Goal: Task Accomplishment & Management: Use online tool/utility

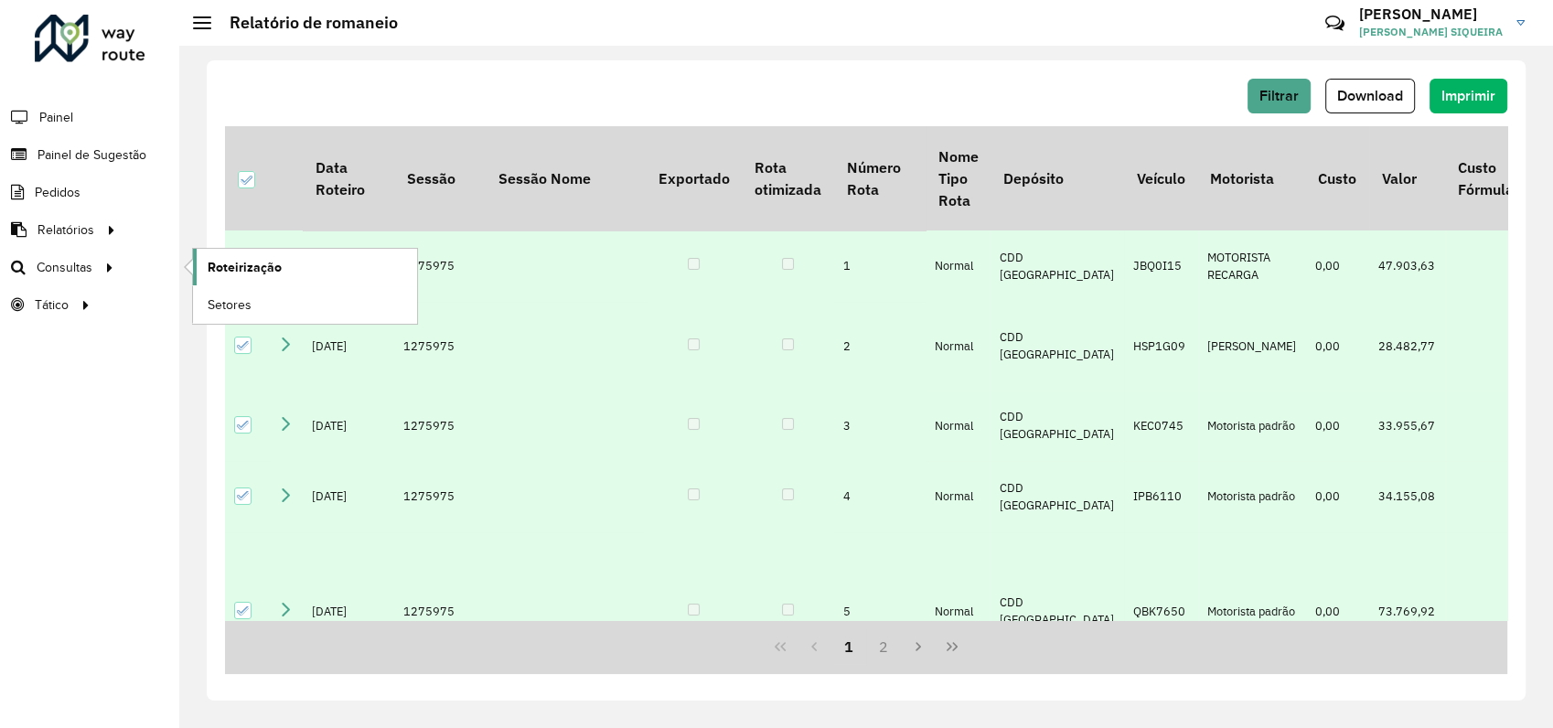
click at [234, 271] on span "Roteirização" at bounding box center [245, 267] width 74 height 19
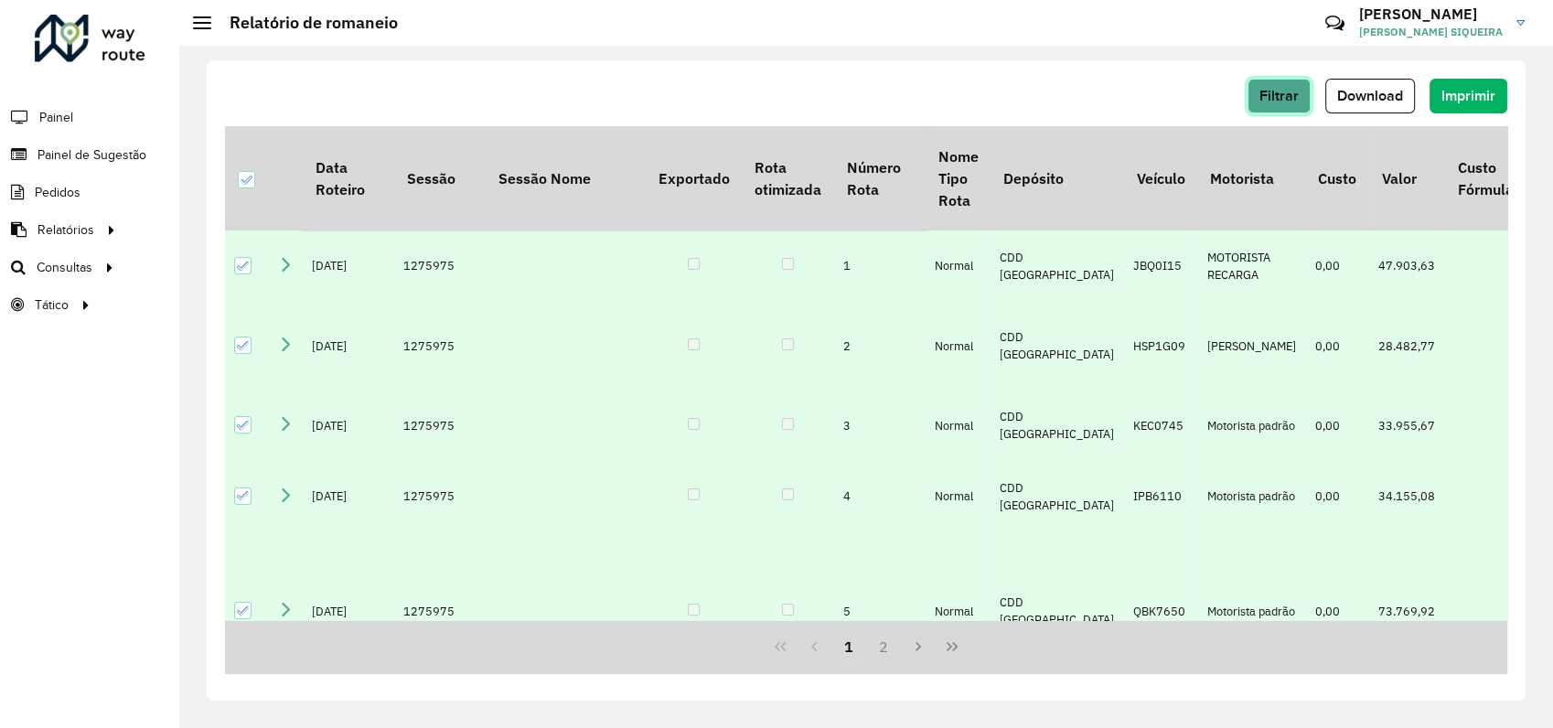
click at [1291, 94] on span "Filtrar" at bounding box center [1279, 96] width 39 height 16
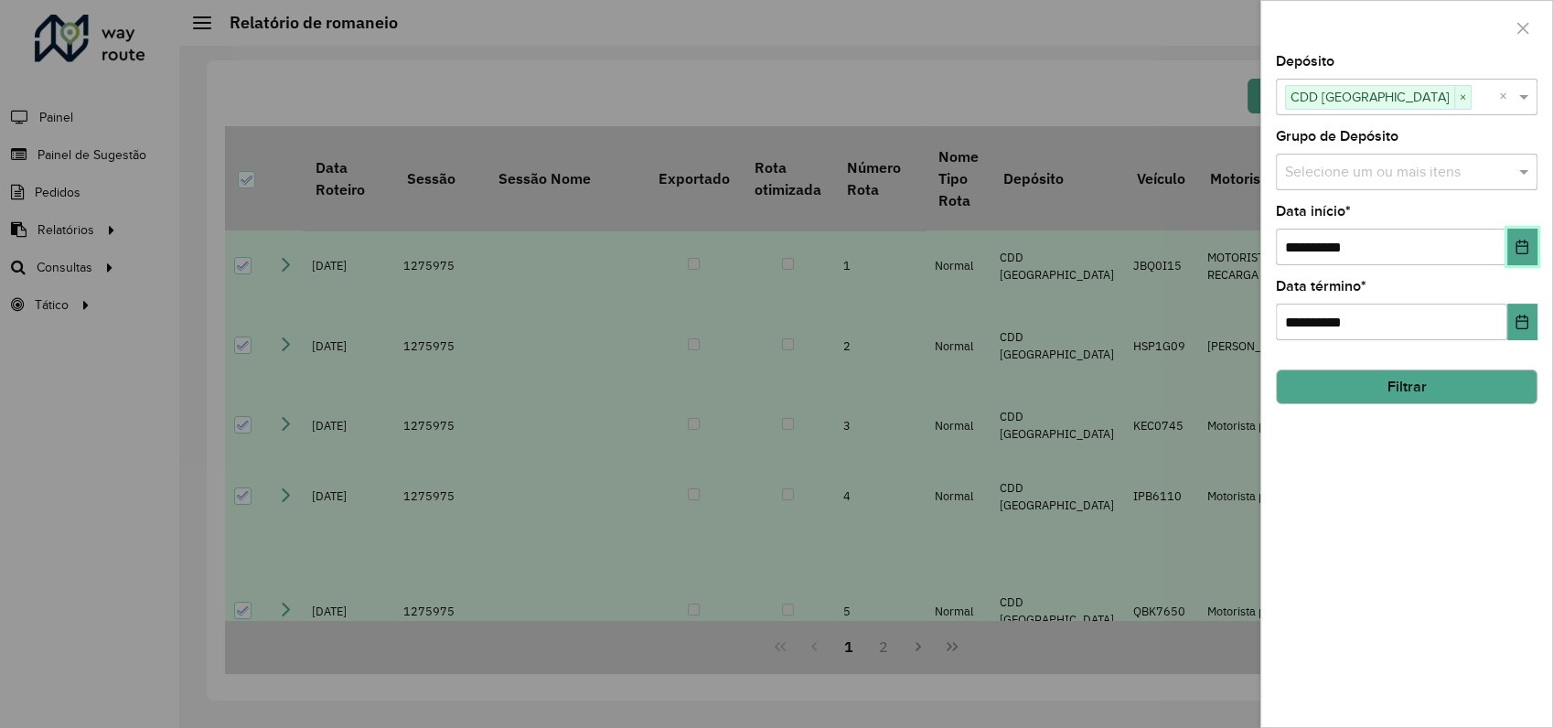
click at [1521, 240] on icon "Choose Date" at bounding box center [1522, 247] width 15 height 15
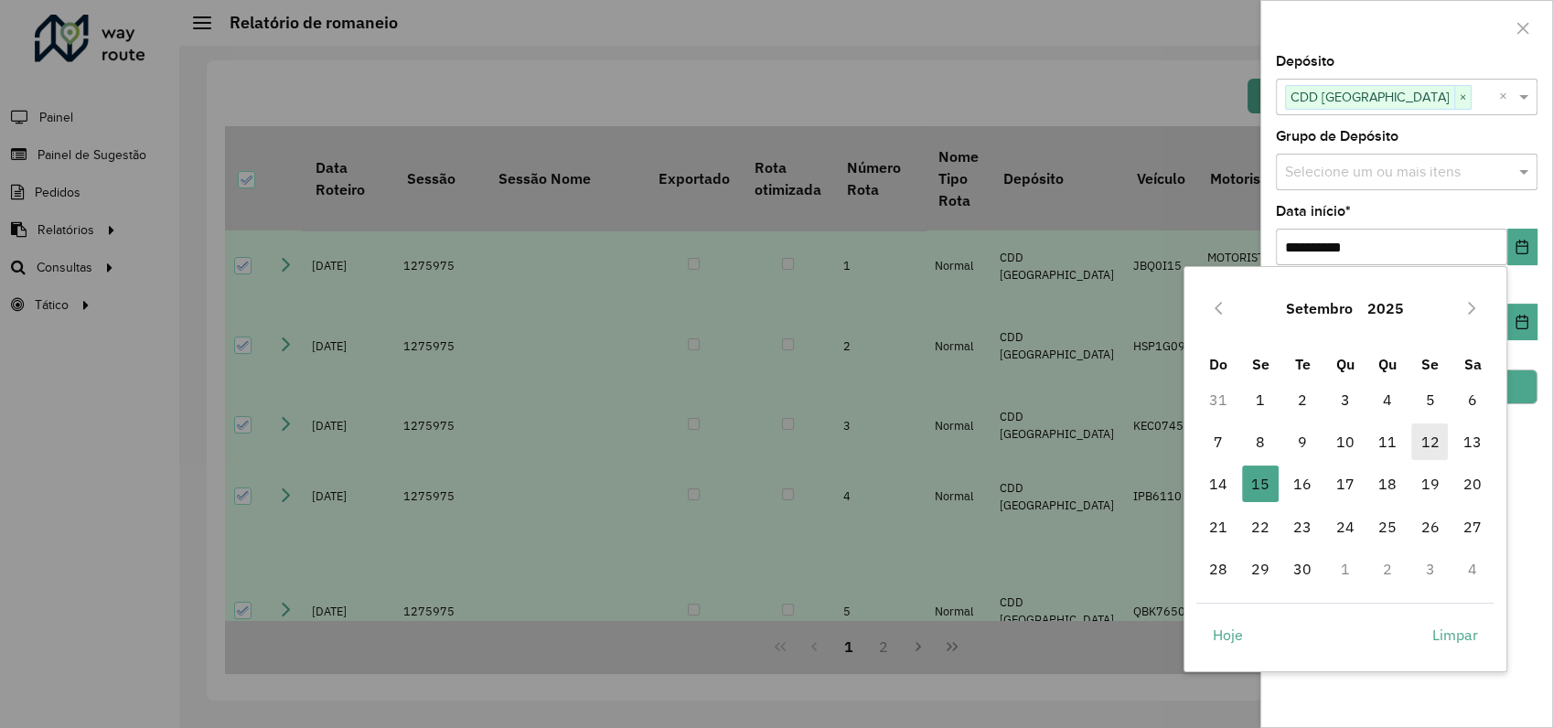
click at [1425, 442] on span "12" at bounding box center [1430, 442] width 37 height 37
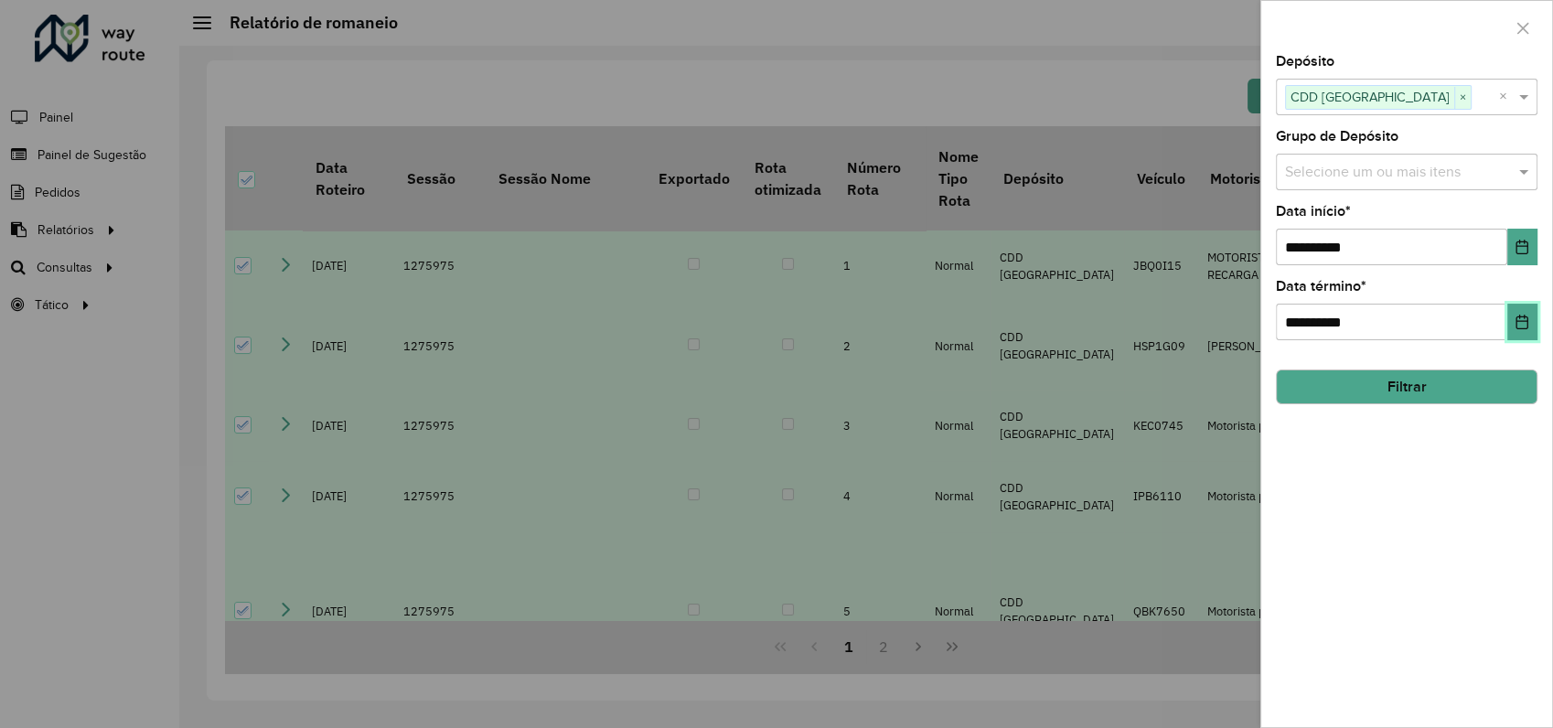
click at [1525, 332] on button "Choose Date" at bounding box center [1523, 322] width 30 height 37
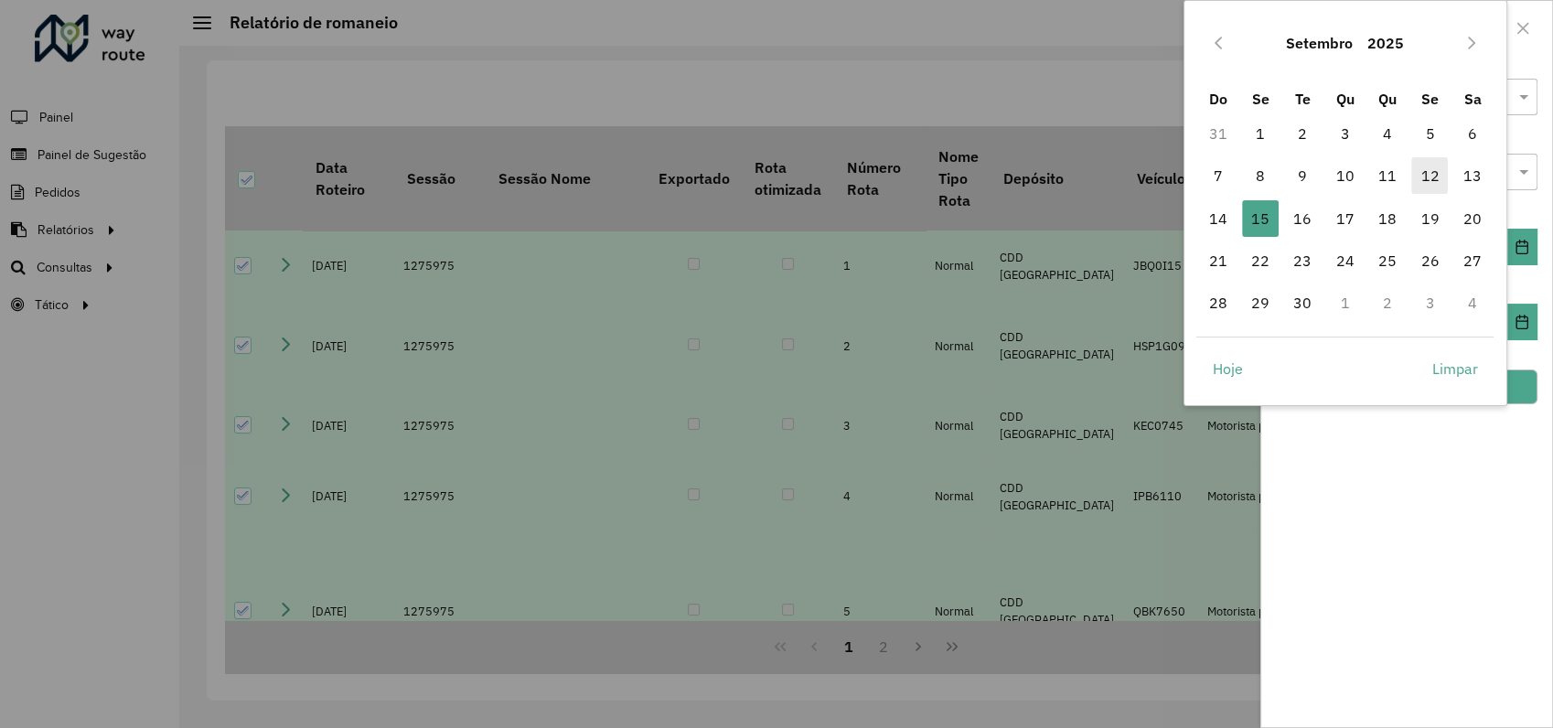
click at [1430, 176] on span "12" at bounding box center [1430, 175] width 37 height 37
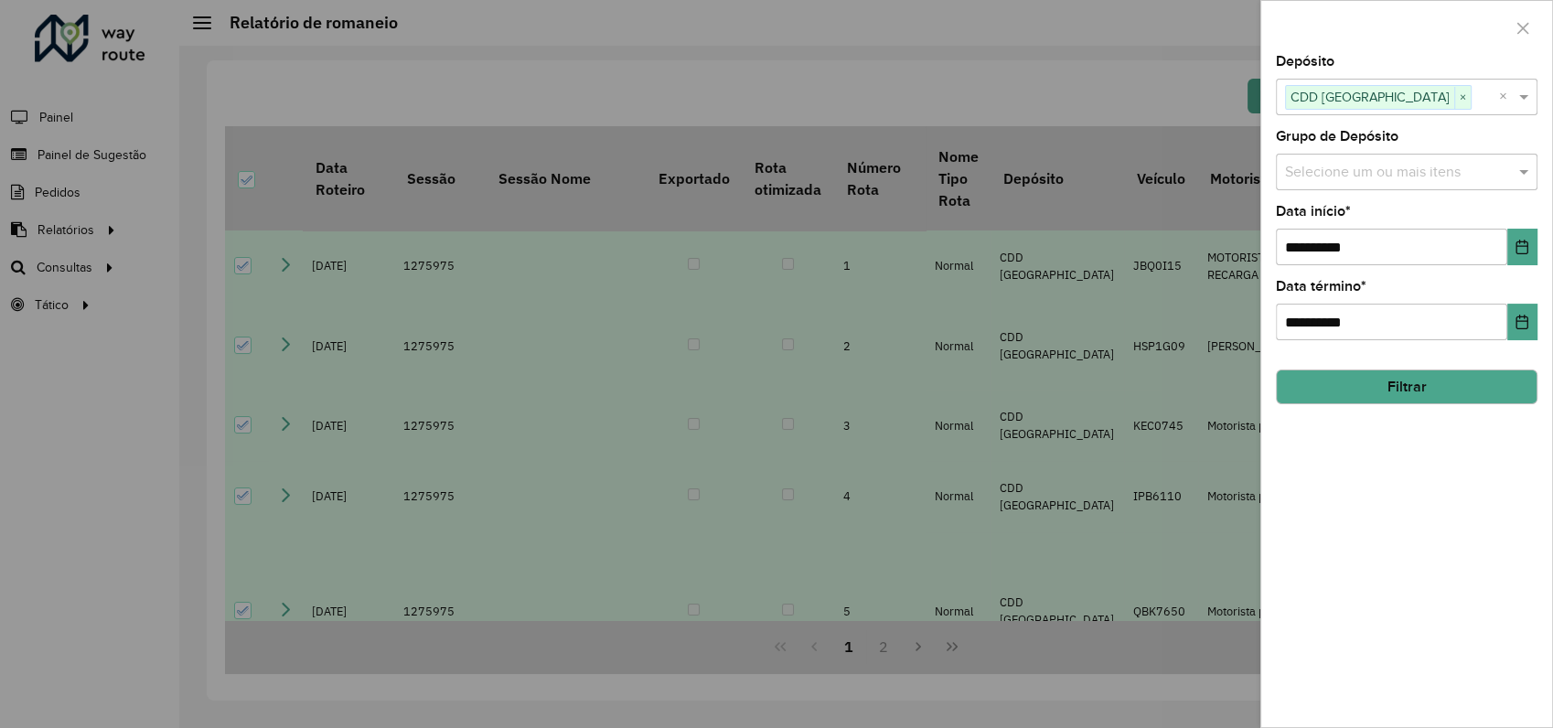
click at [1412, 387] on button "Filtrar" at bounding box center [1407, 387] width 262 height 35
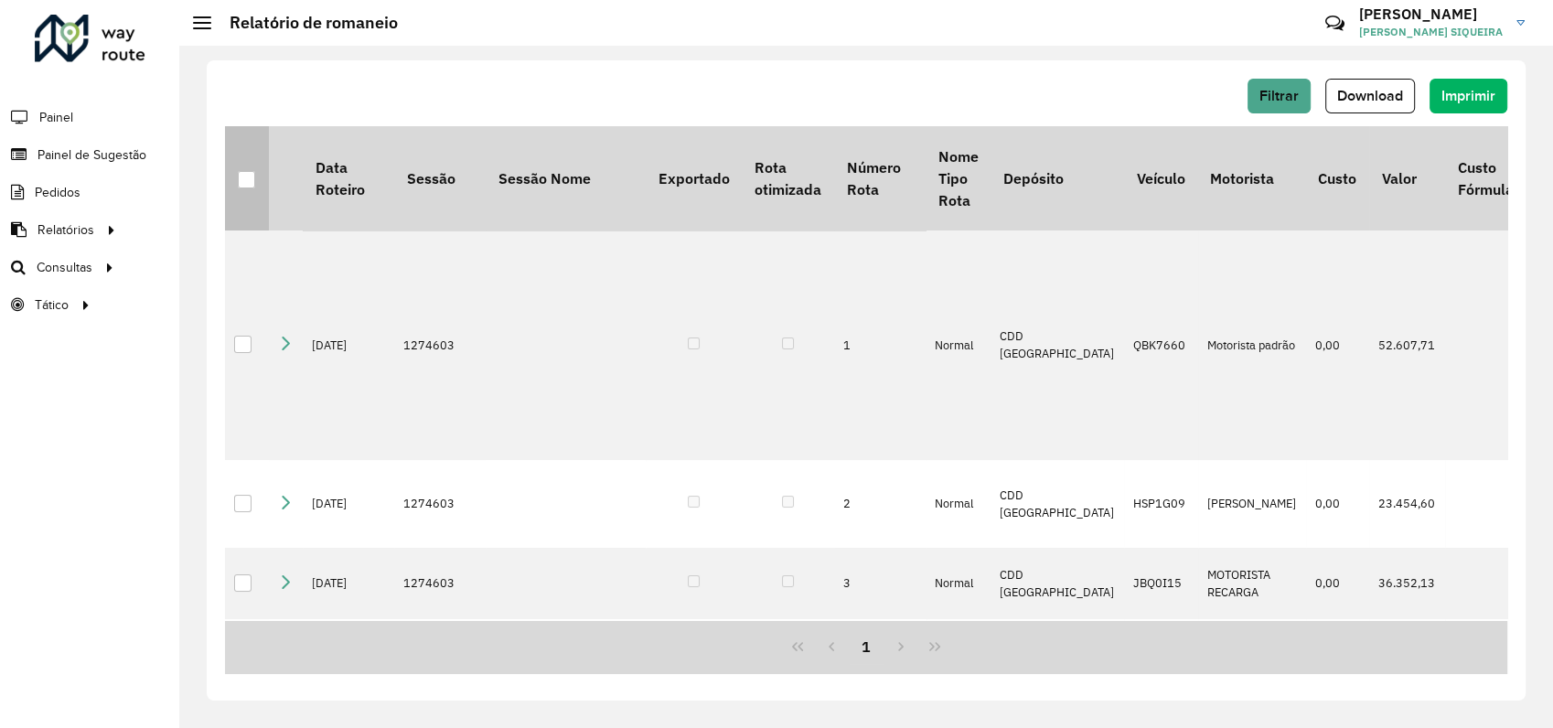
click at [242, 181] on div at bounding box center [246, 179] width 17 height 17
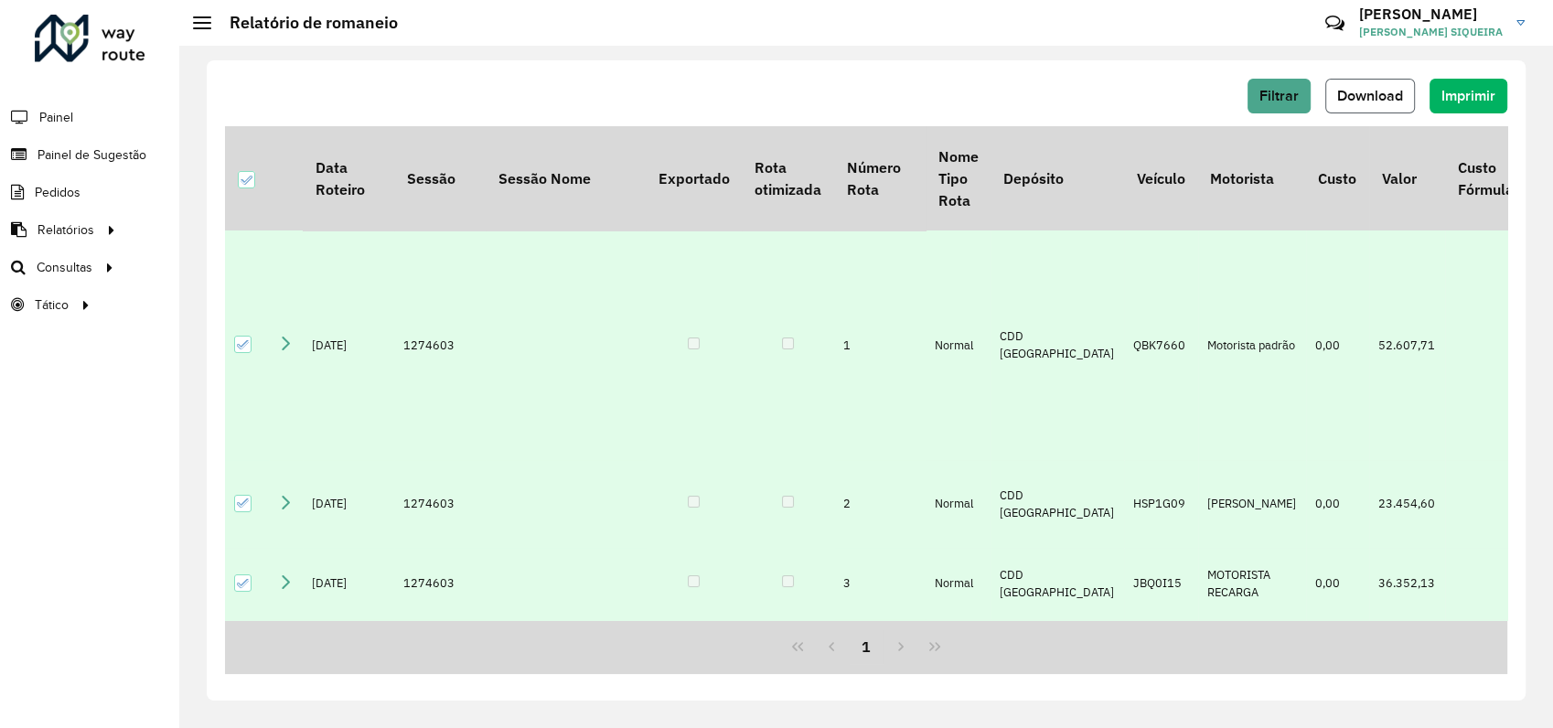
click at [1379, 95] on span "Download" at bounding box center [1370, 96] width 66 height 16
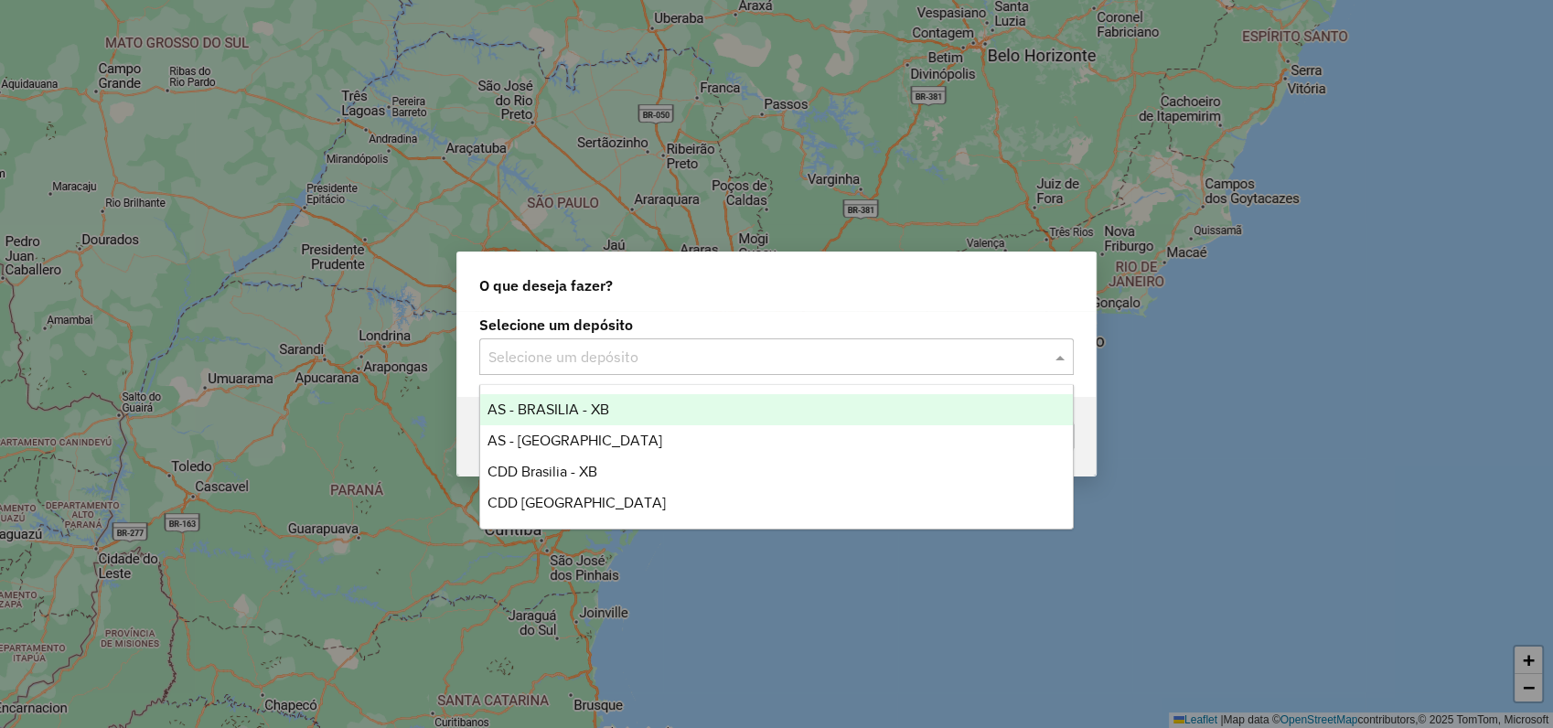
drag, startPoint x: 585, startPoint y: 345, endPoint x: 604, endPoint y: 369, distance: 30.0
click at [585, 347] on input "text" at bounding box center [759, 358] width 540 height 22
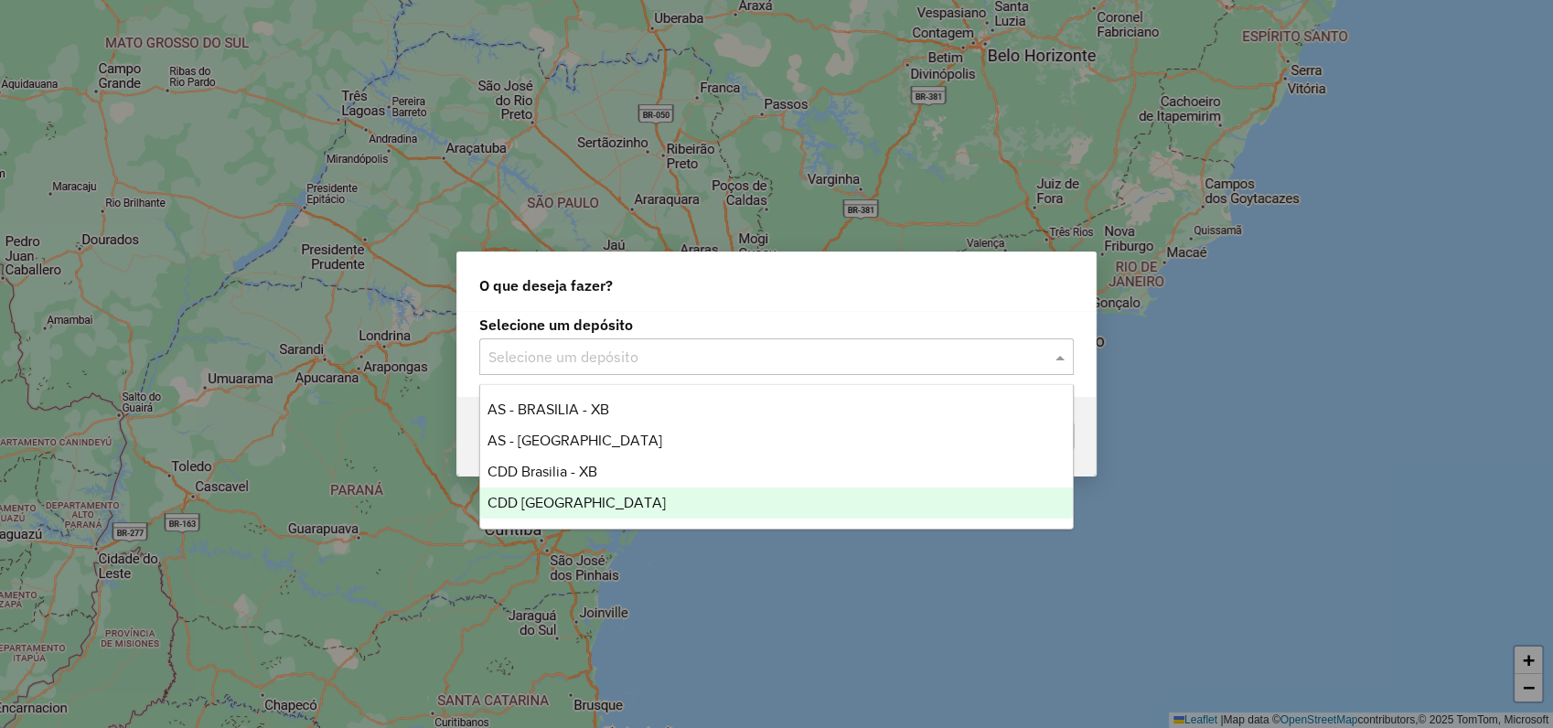
click at [580, 497] on span "CDD [GEOGRAPHIC_DATA]" at bounding box center [577, 503] width 178 height 16
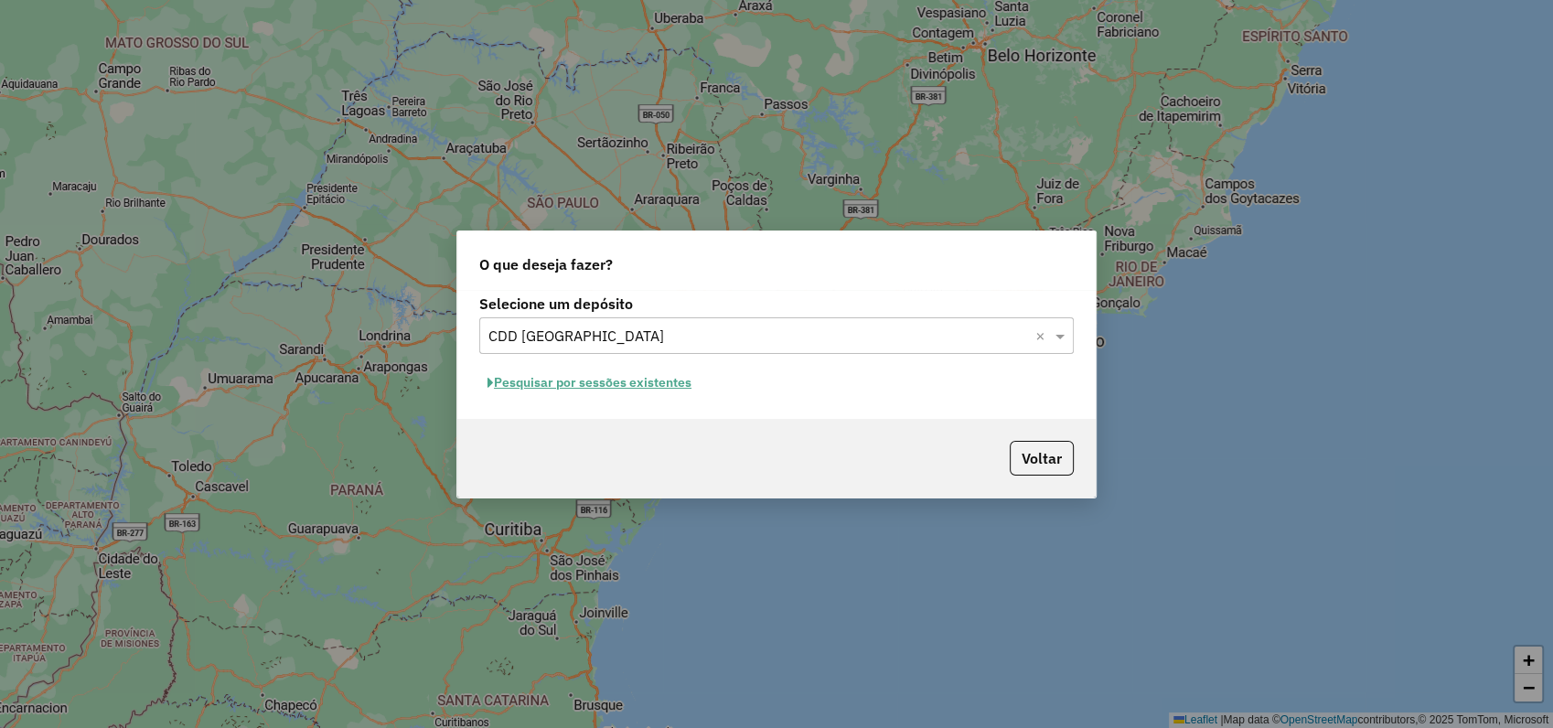
click at [604, 391] on button "Pesquisar por sessões existentes" at bounding box center [589, 383] width 220 height 28
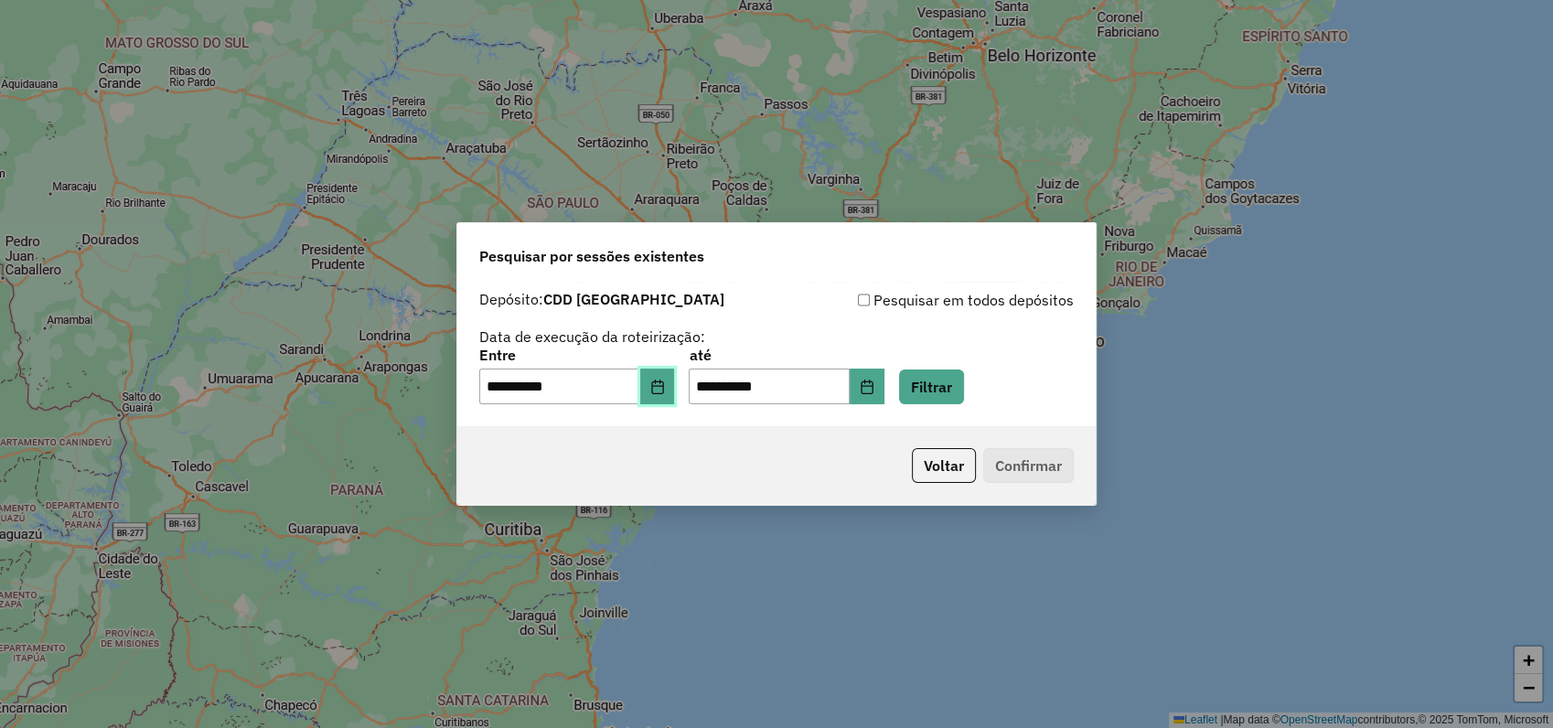
click at [665, 390] on icon "Choose Date" at bounding box center [657, 387] width 15 height 15
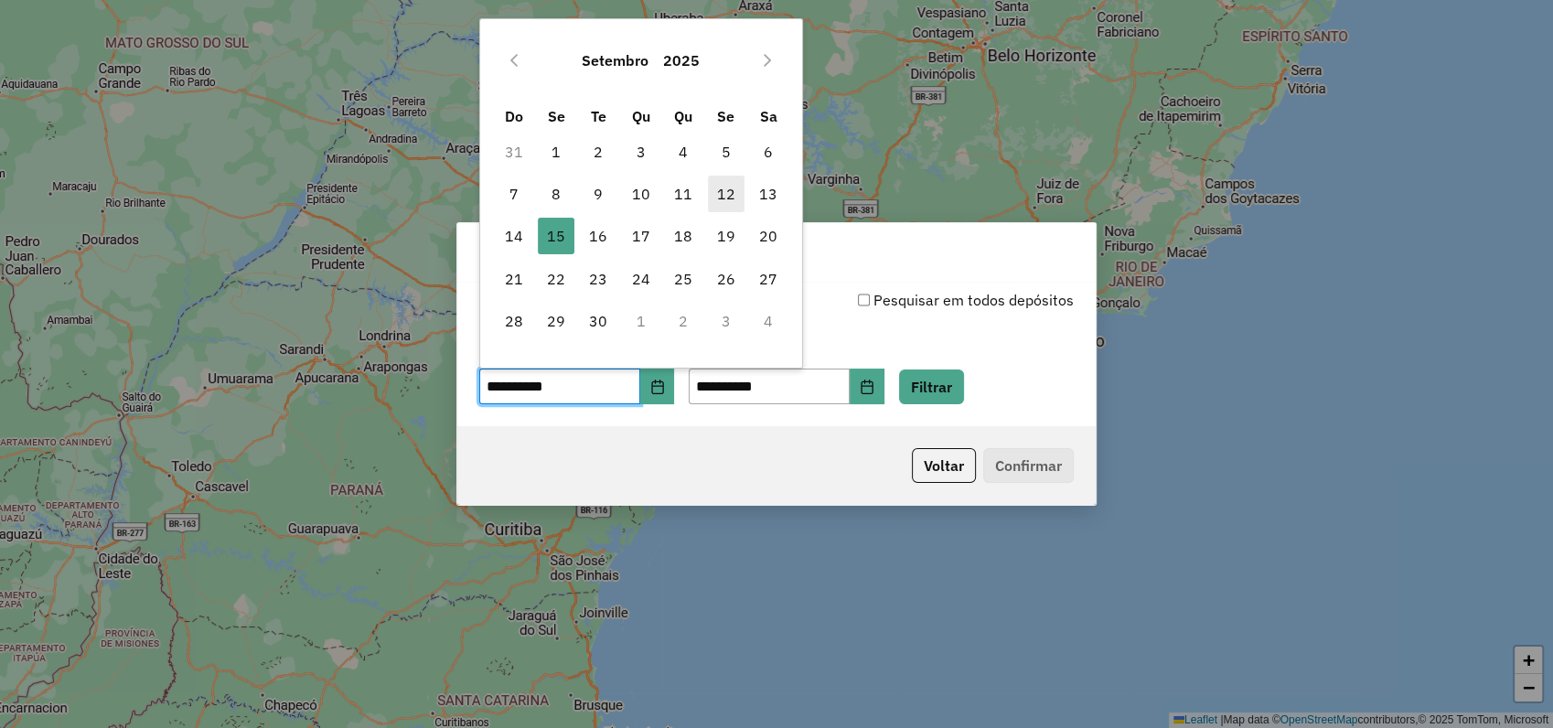
click at [725, 198] on span "12" at bounding box center [726, 194] width 37 height 37
type input "**********"
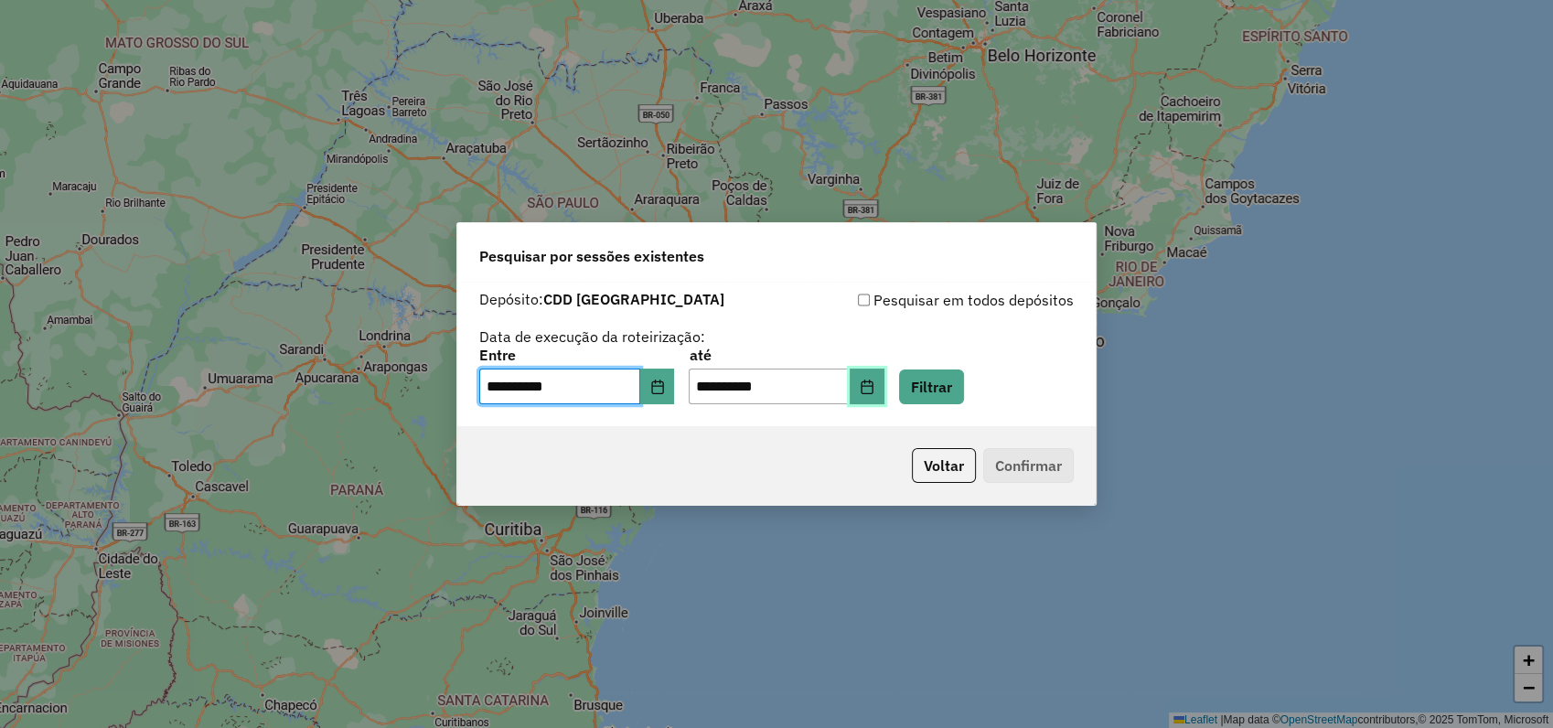
click at [875, 383] on icon "Choose Date" at bounding box center [867, 387] width 15 height 15
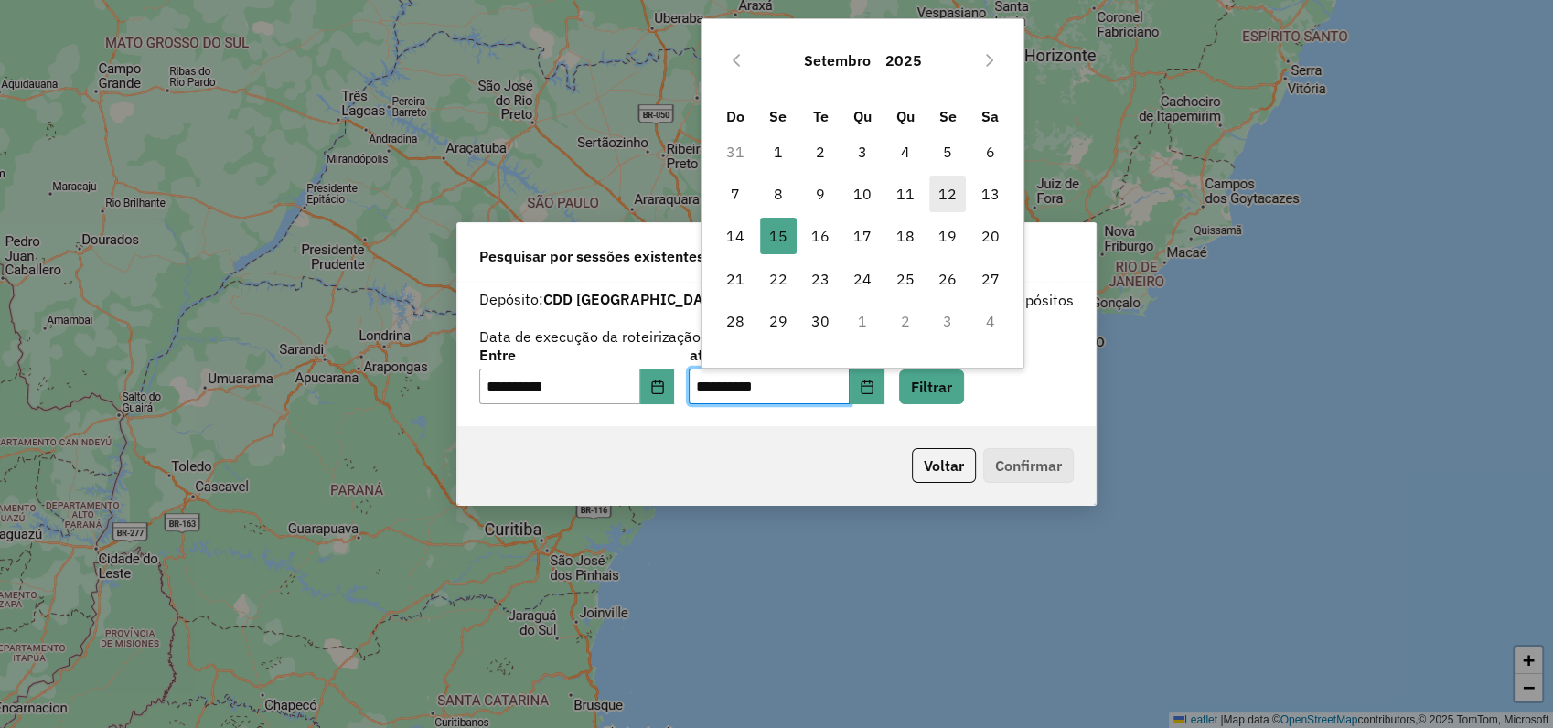
click at [942, 192] on span "12" at bounding box center [947, 194] width 37 height 37
type input "**********"
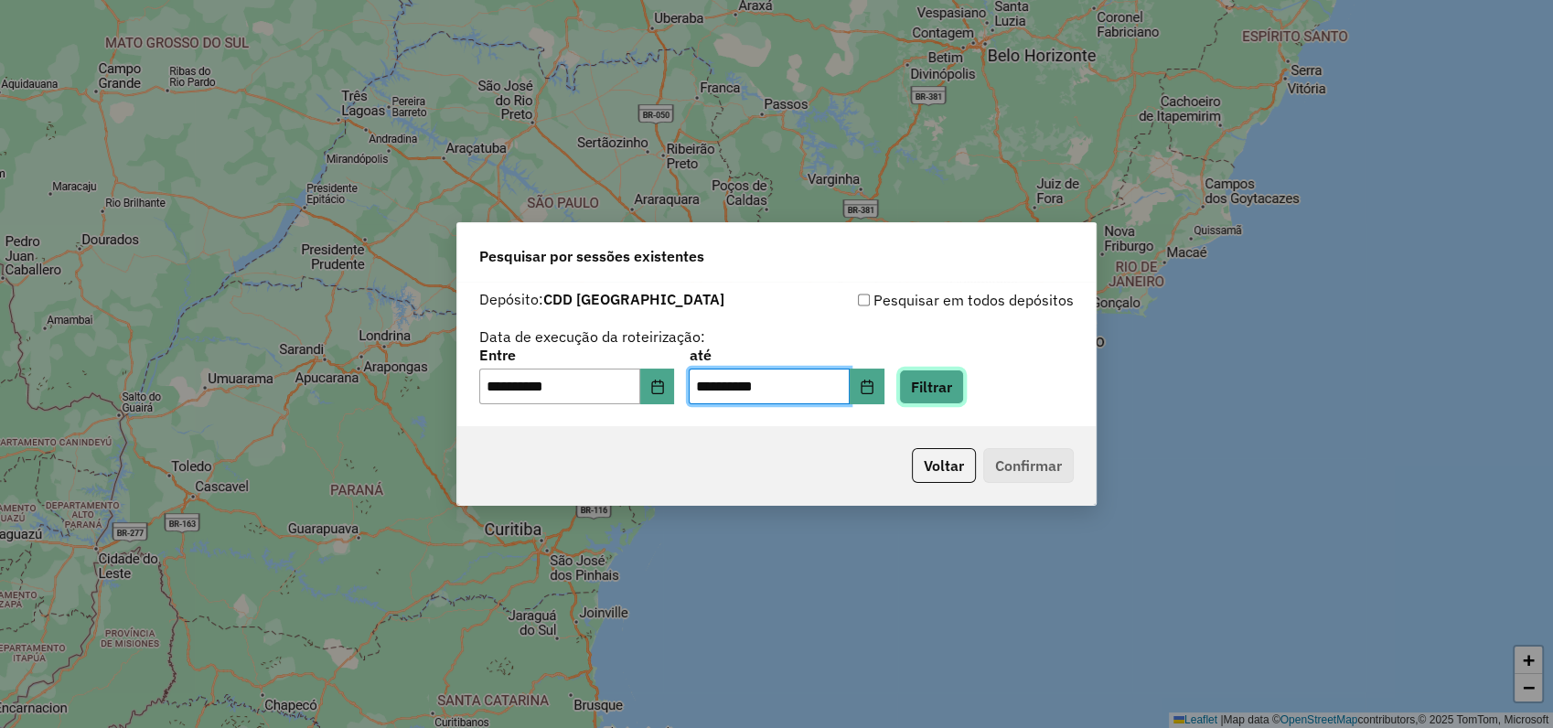
click at [949, 394] on button "Filtrar" at bounding box center [931, 387] width 65 height 35
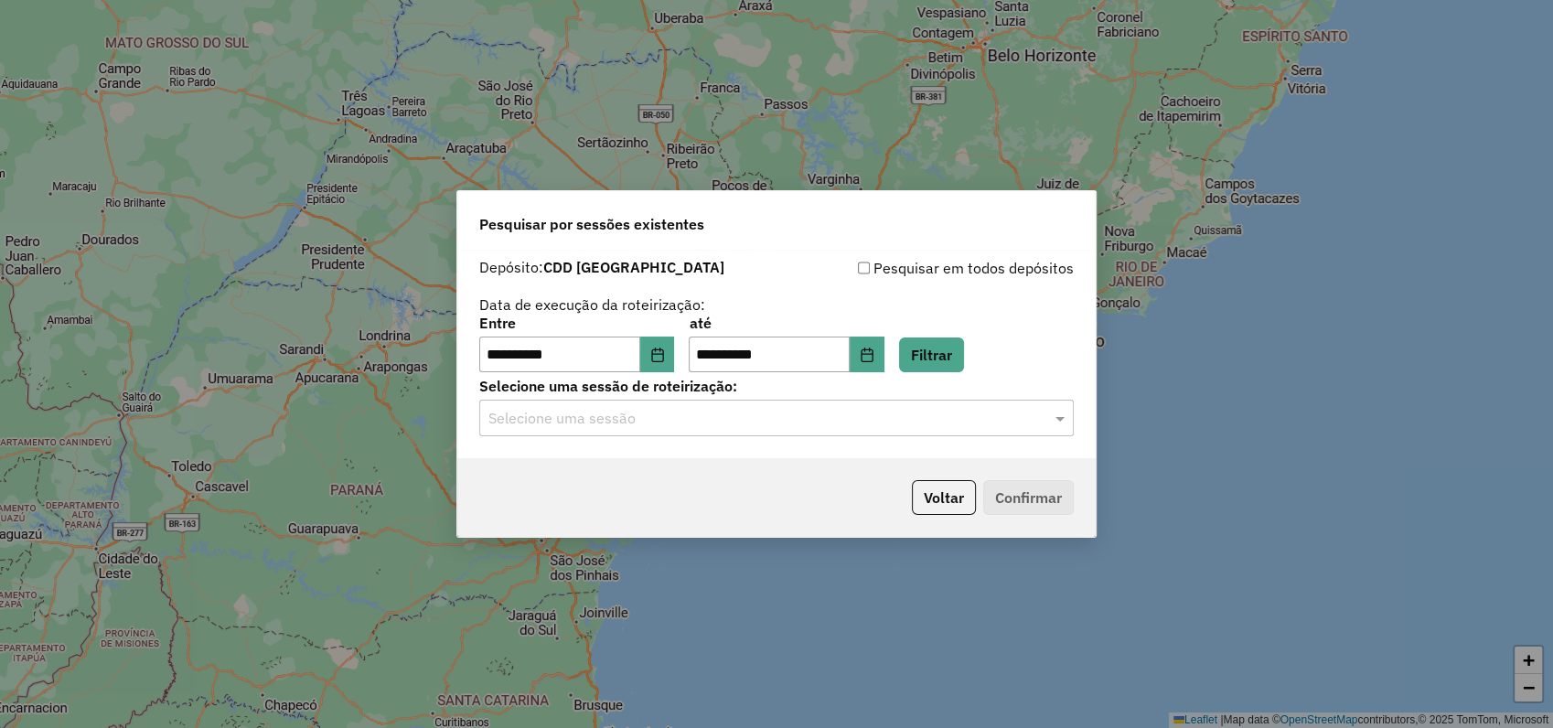
click at [594, 408] on input "text" at bounding box center [759, 419] width 540 height 22
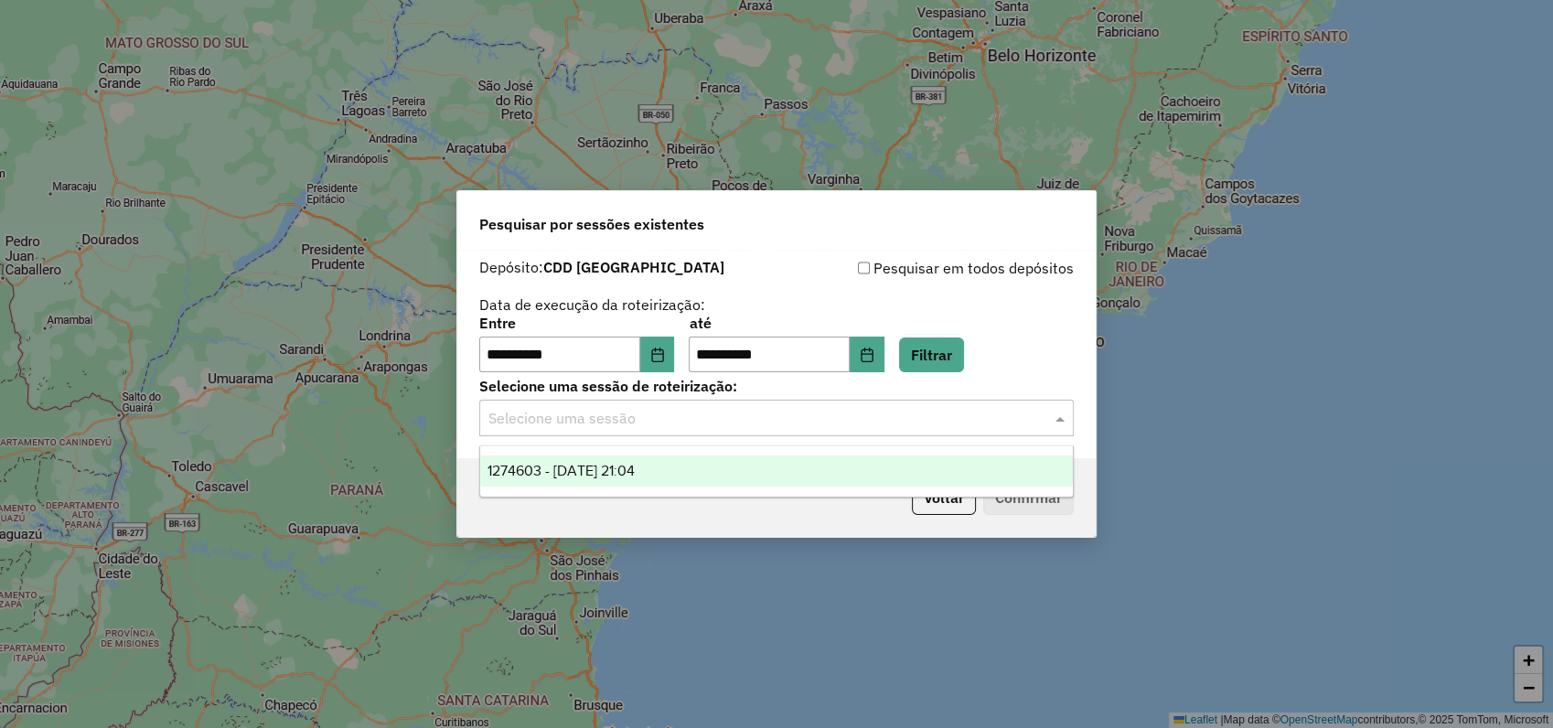
click at [596, 470] on span "1274603 - 12/09/2025 21:04" at bounding box center [561, 471] width 147 height 16
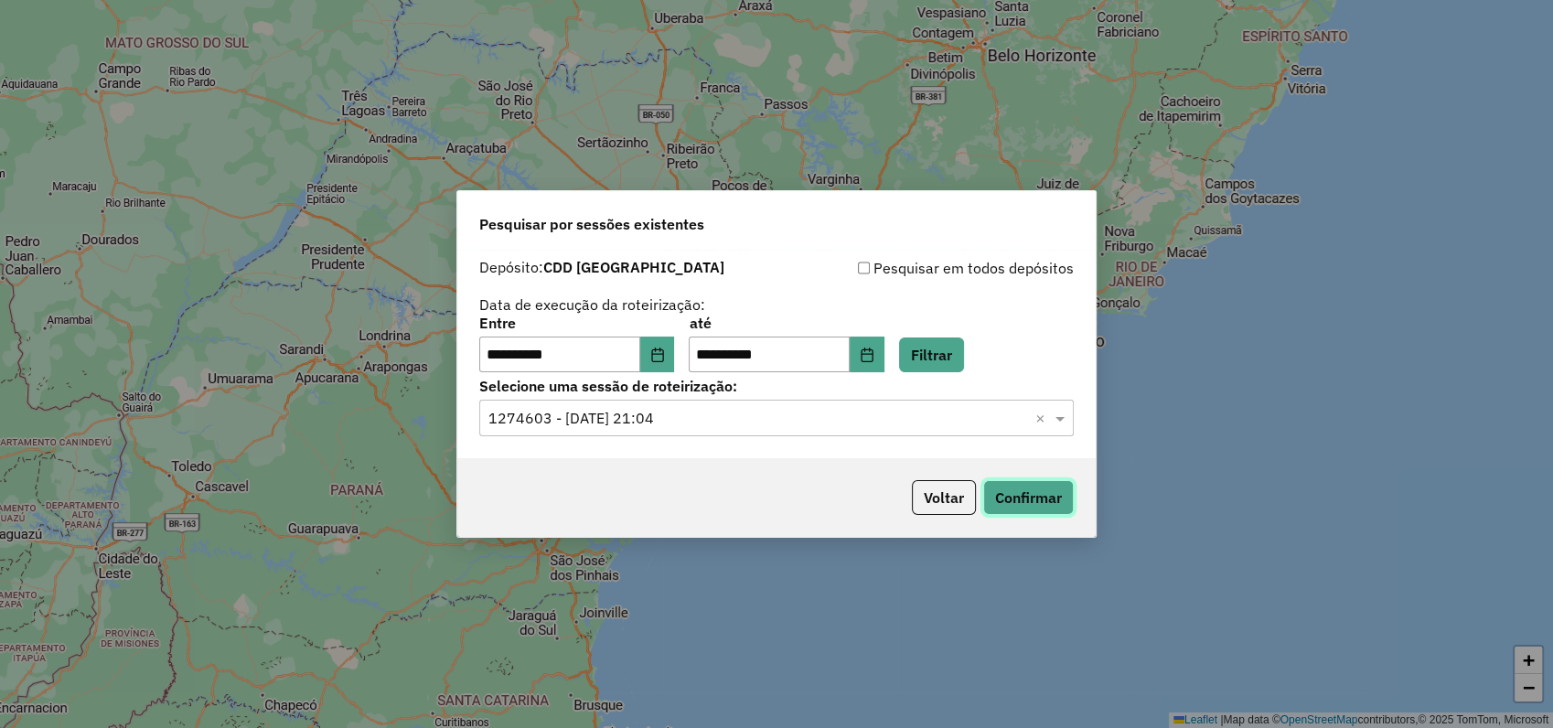
click at [1033, 499] on button "Confirmar" at bounding box center [1028, 497] width 91 height 35
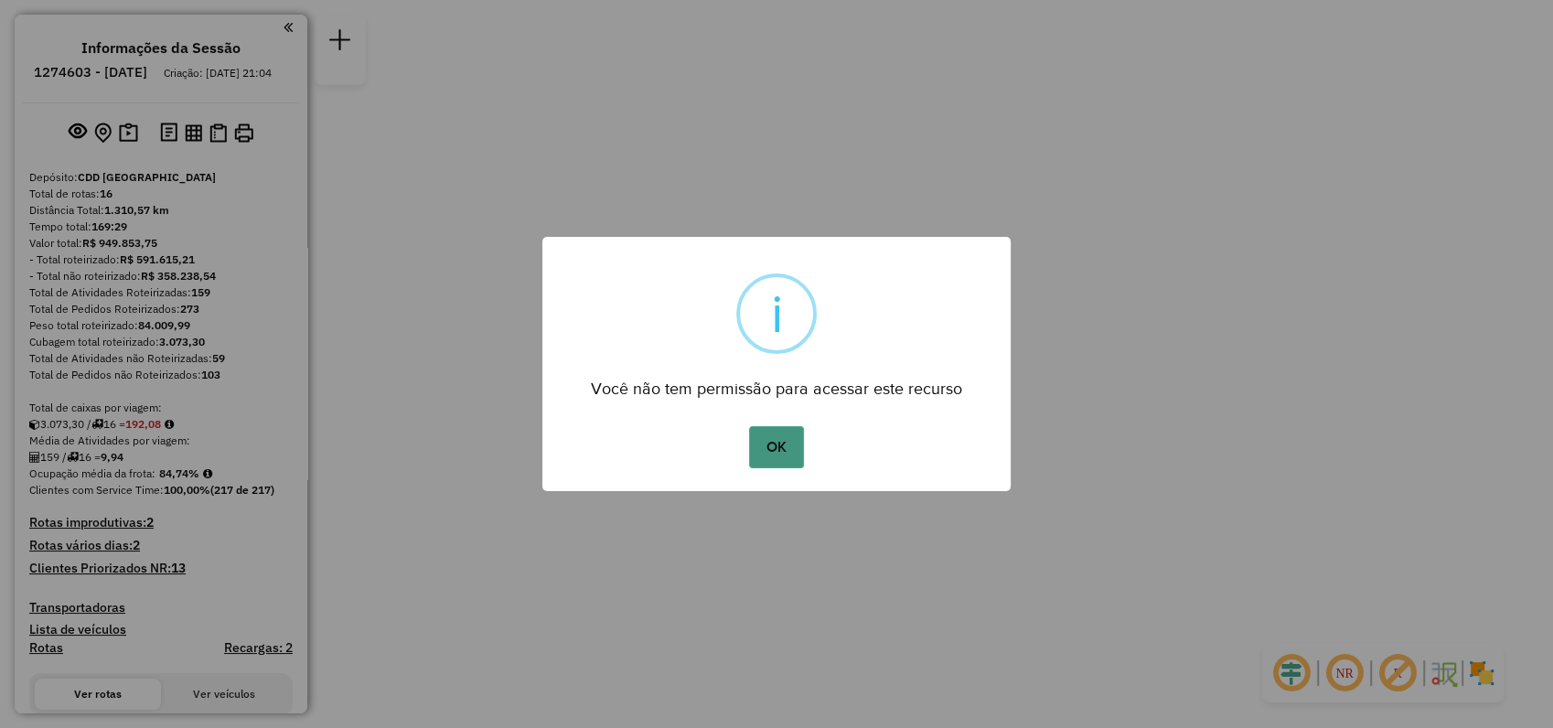
click at [765, 462] on button "OK" at bounding box center [776, 447] width 54 height 42
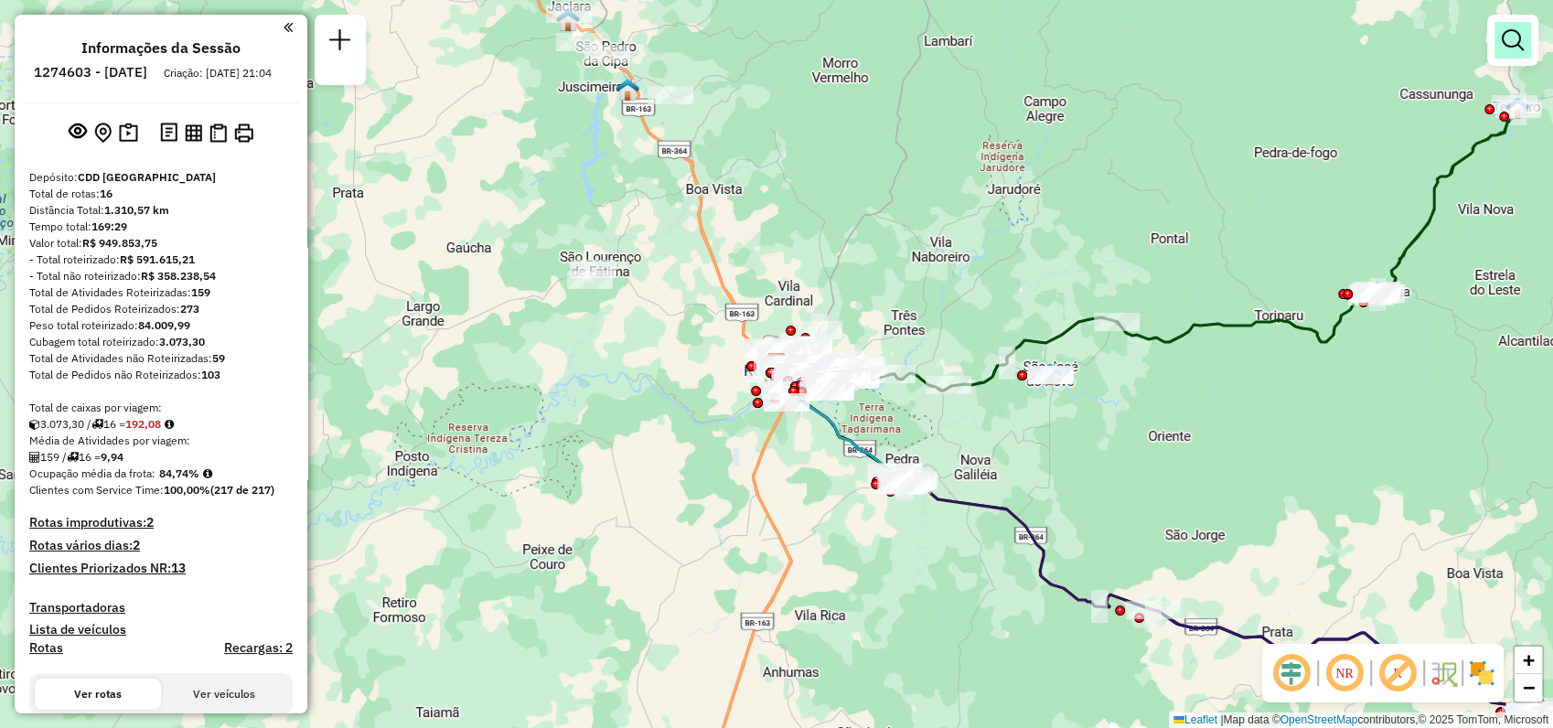
click at [1522, 48] on em at bounding box center [1513, 40] width 22 height 22
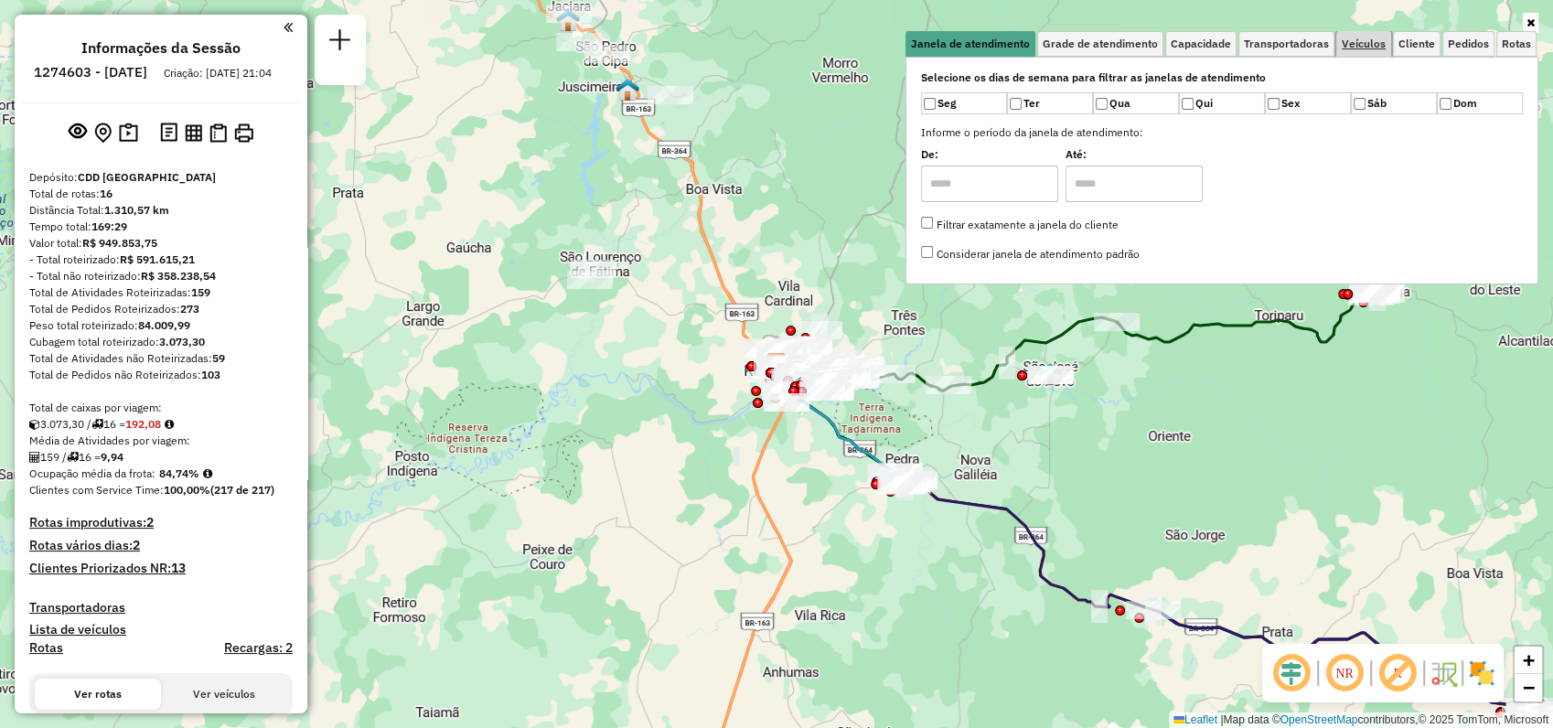
click at [1371, 40] on span "Veículos" at bounding box center [1364, 43] width 44 height 11
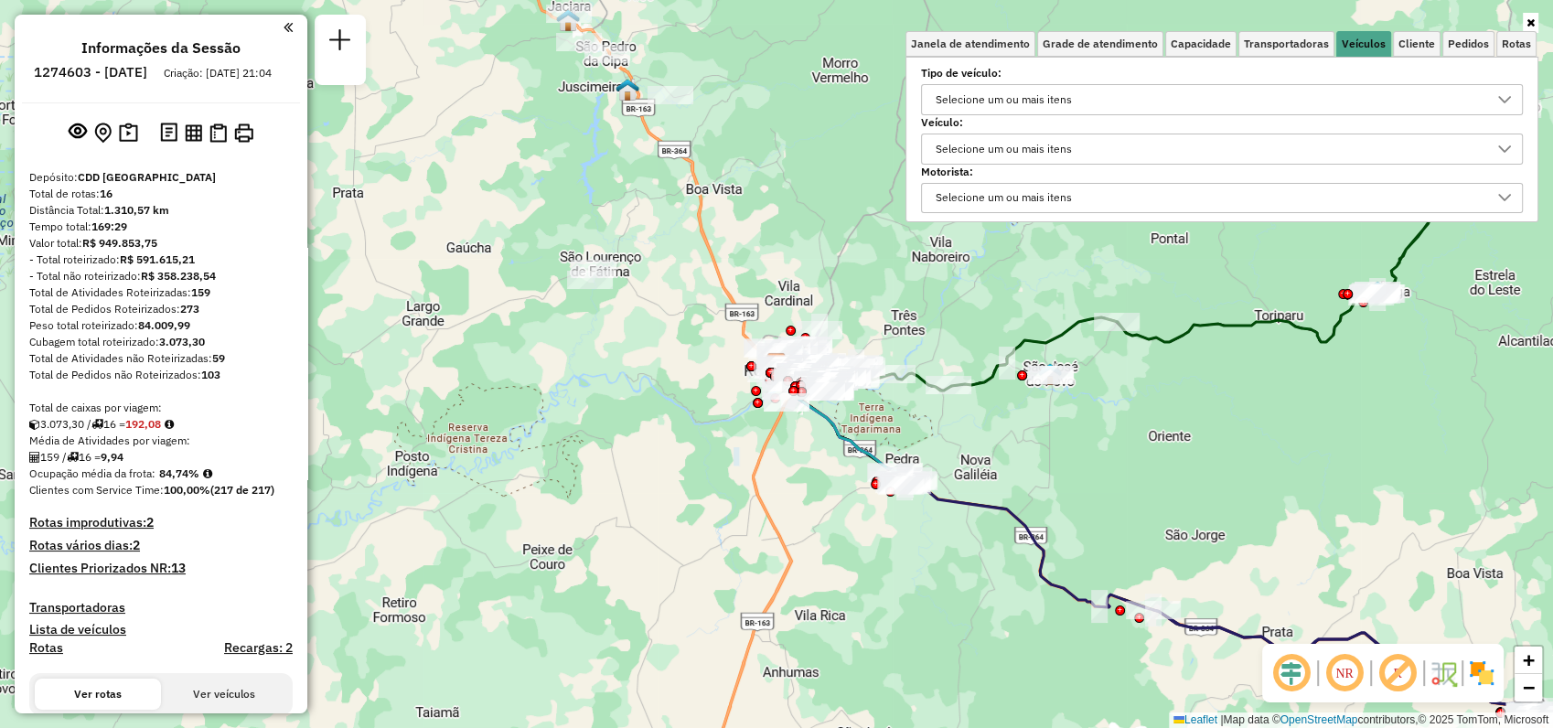
click at [1024, 151] on div "Selecione um ou mais itens" at bounding box center [1003, 148] width 149 height 29
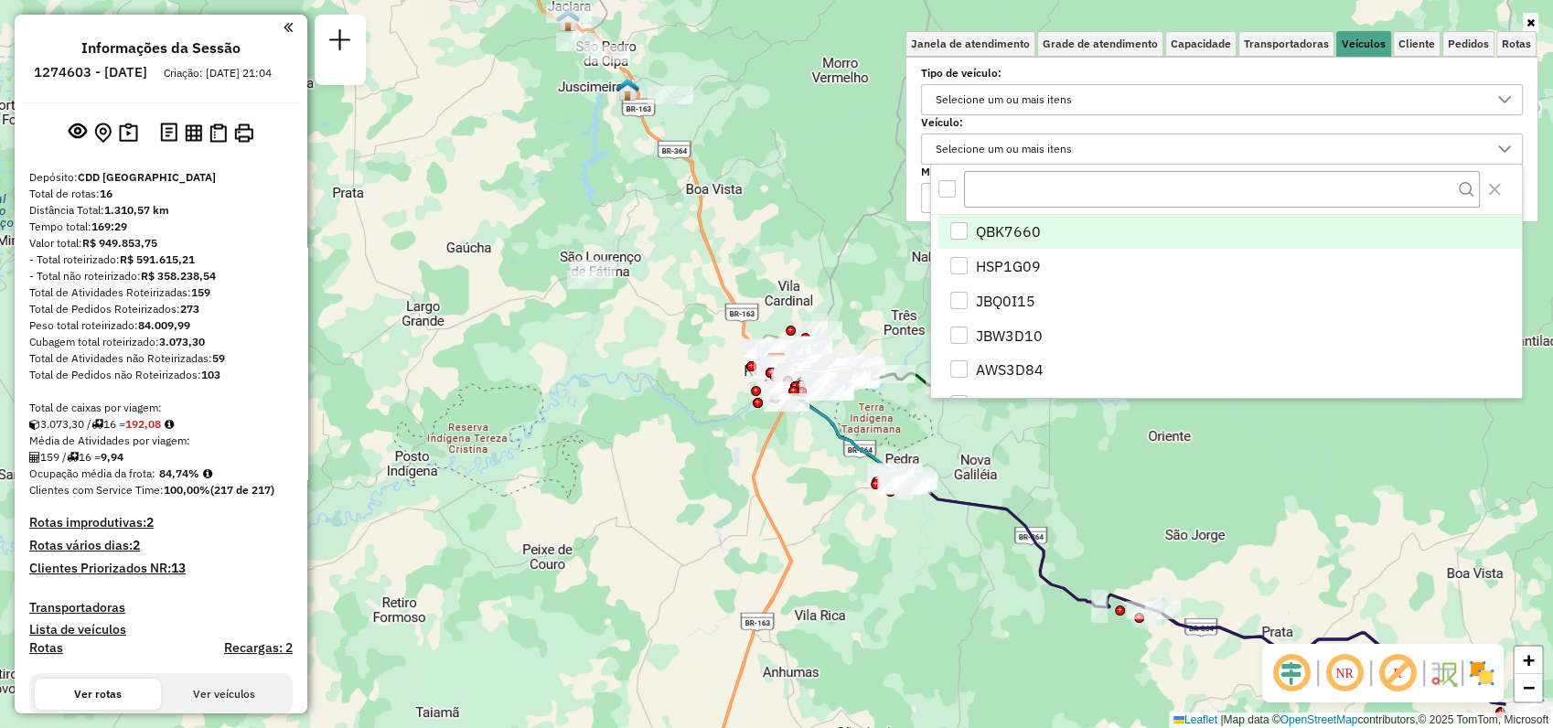
scroll to position [10, 64]
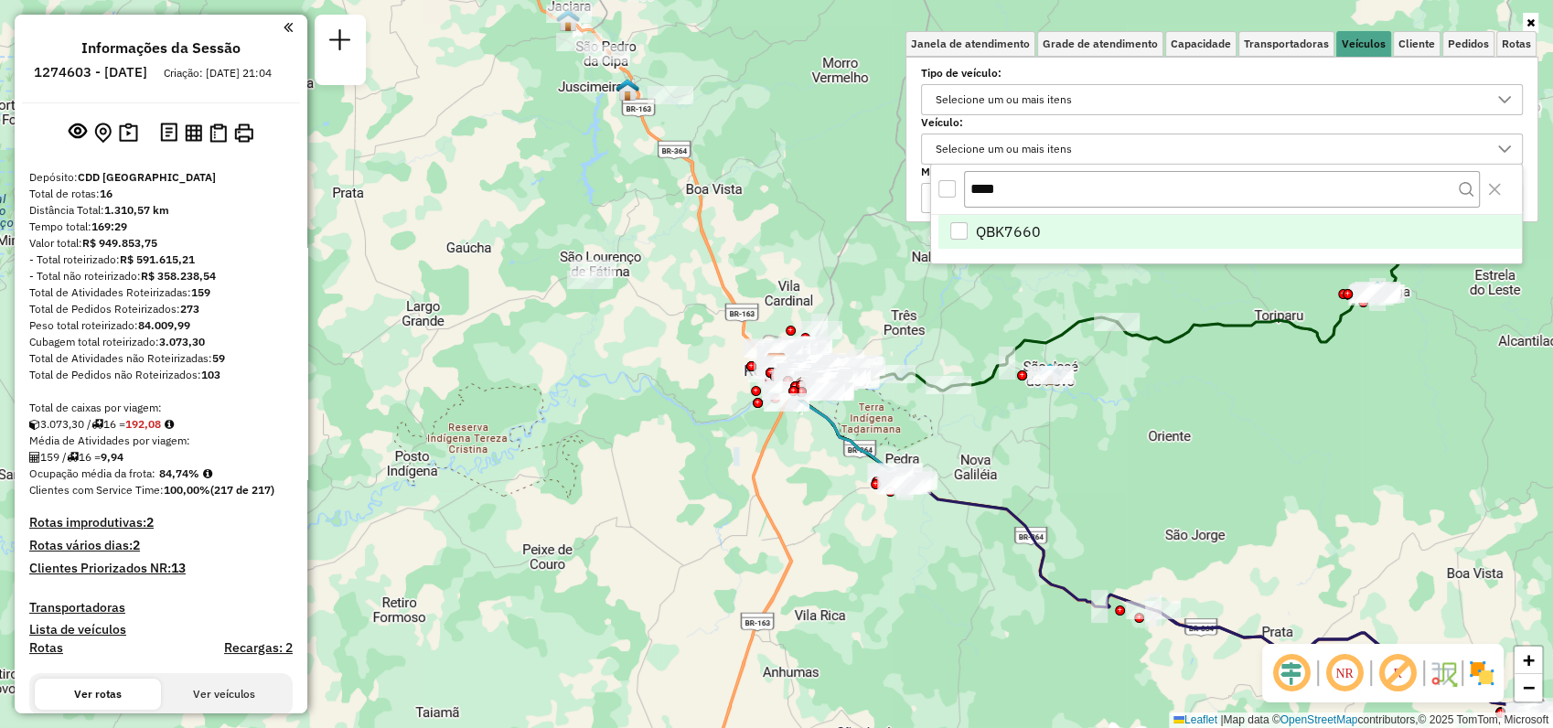
type input "****"
click at [1015, 235] on span "QBK7660" at bounding box center [1008, 231] width 65 height 22
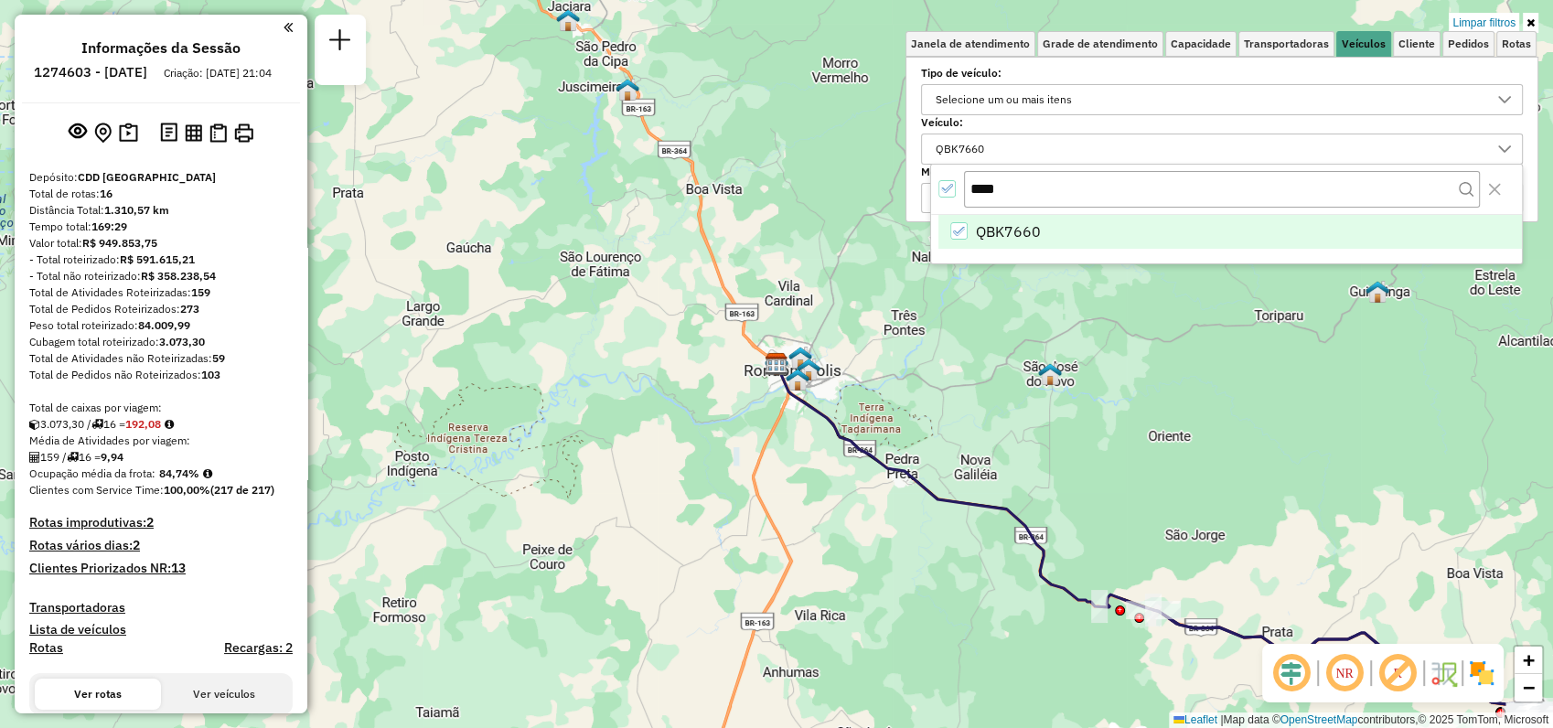
click at [1530, 23] on icon at bounding box center [1531, 22] width 8 height 11
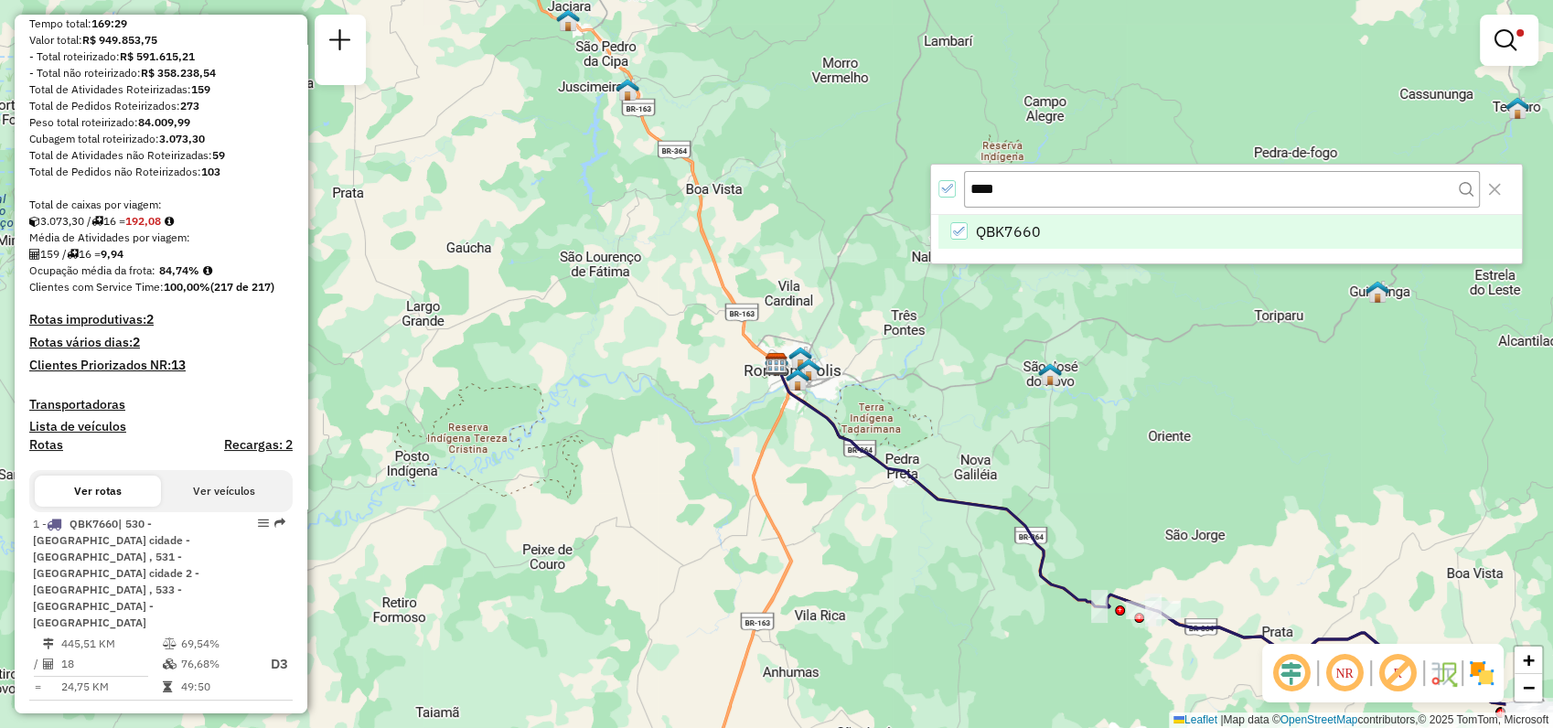
scroll to position [305, 0]
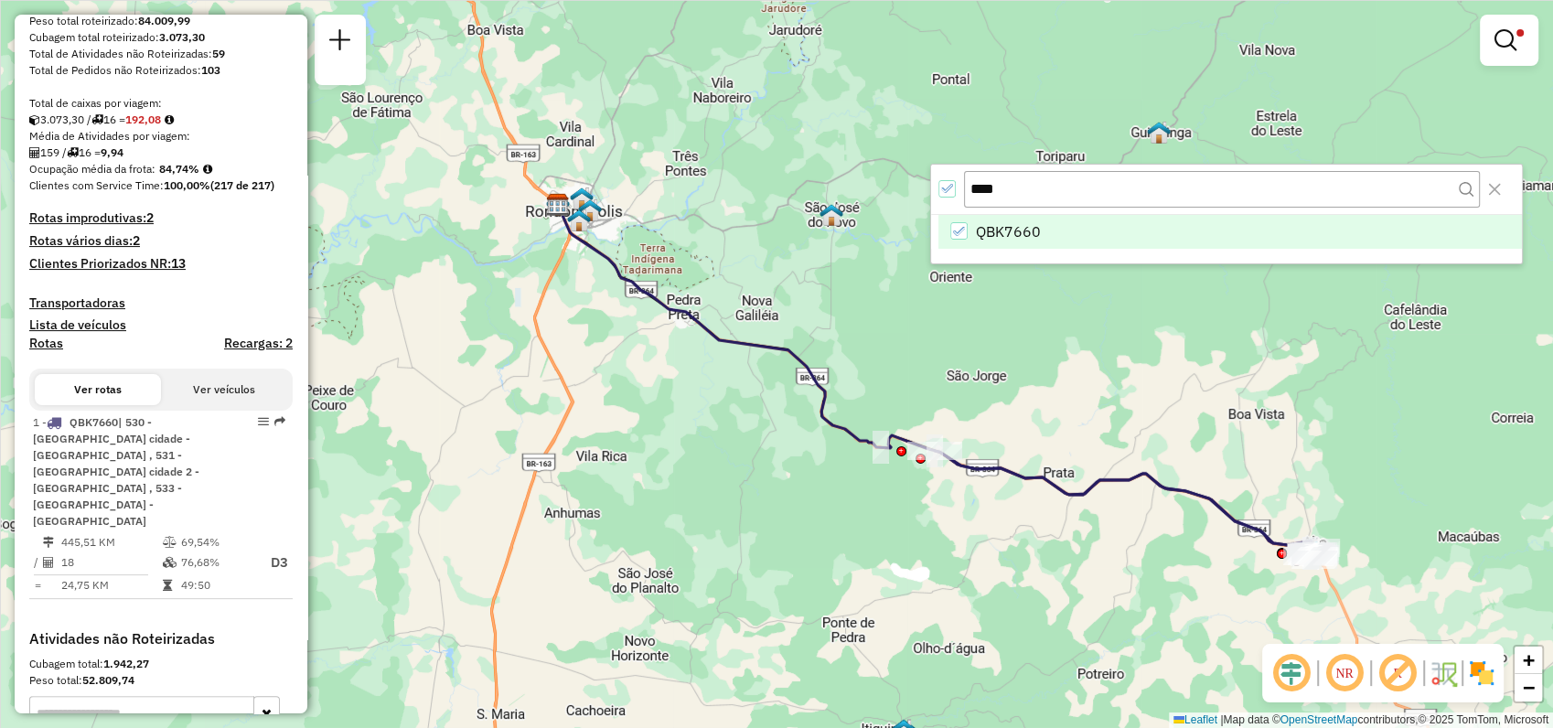
drag, startPoint x: 985, startPoint y: 413, endPoint x: 782, endPoint y: 261, distance: 254.1
click at [782, 261] on div "Limpar filtros Janela de atendimento Grade de atendimento Capacidade Transporta…" at bounding box center [776, 364] width 1553 height 728
